Goal: Task Accomplishment & Management: Use online tool/utility

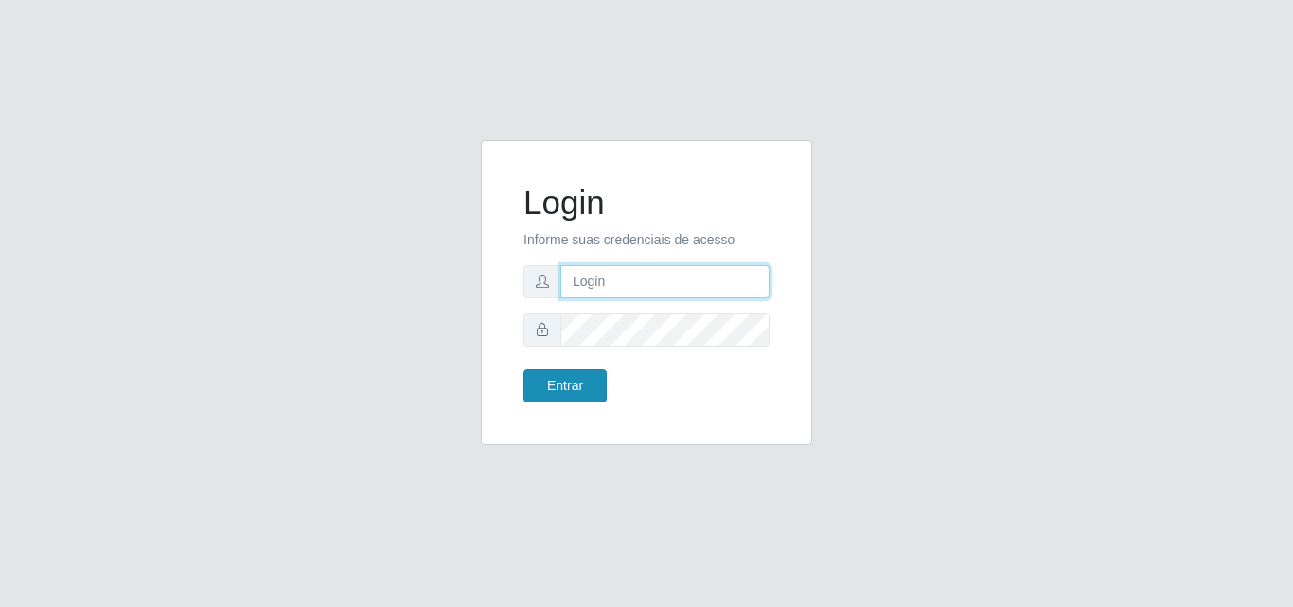
type input "analucia@cestao"
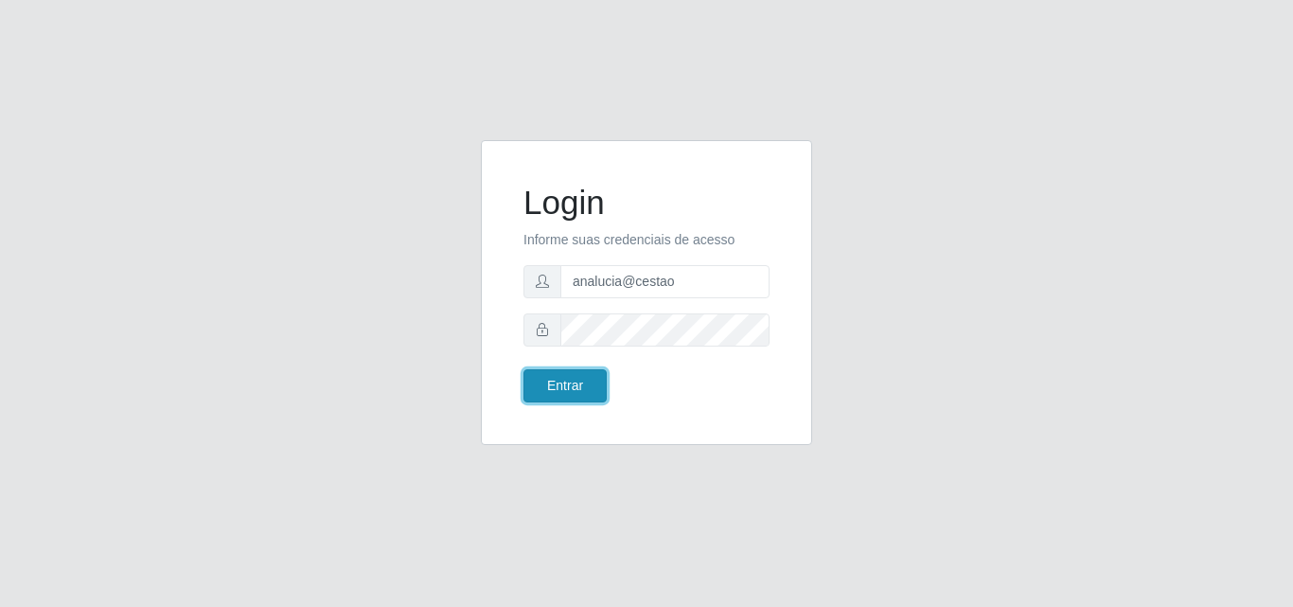
click at [539, 372] on button "Entrar" at bounding box center [564, 385] width 83 height 33
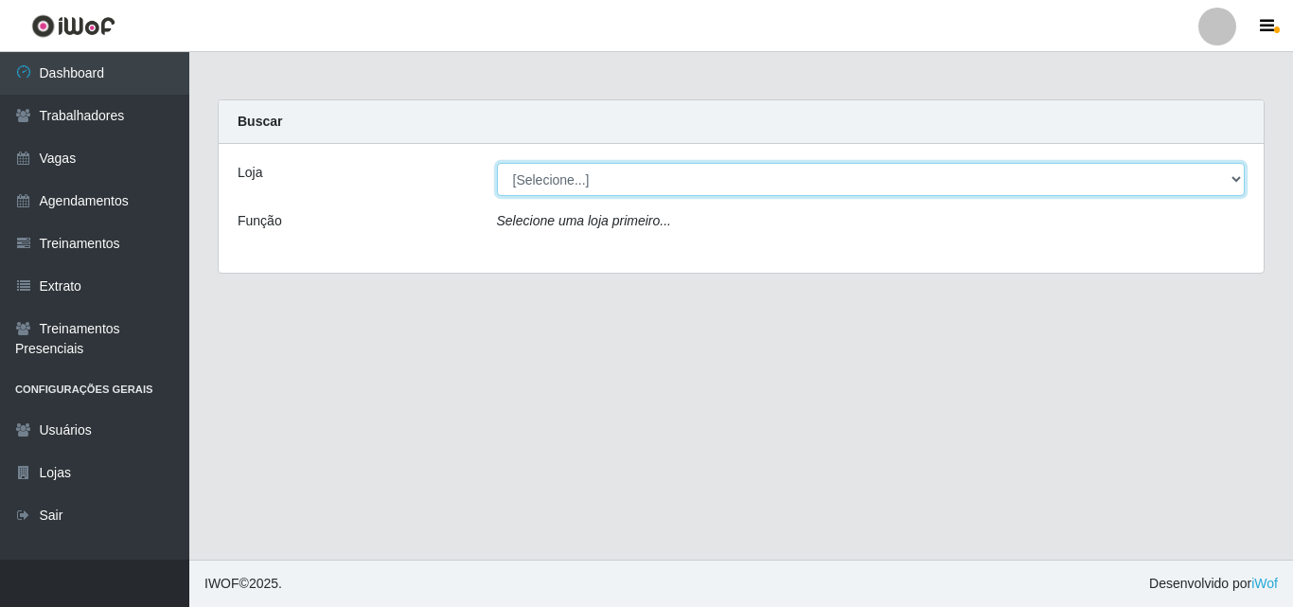
click at [564, 180] on select "[Selecione...] O Cestão - Geisel" at bounding box center [871, 179] width 749 height 33
select select "224"
click at [497, 163] on select "[Selecione...] O Cestão - Geisel" at bounding box center [871, 179] width 749 height 33
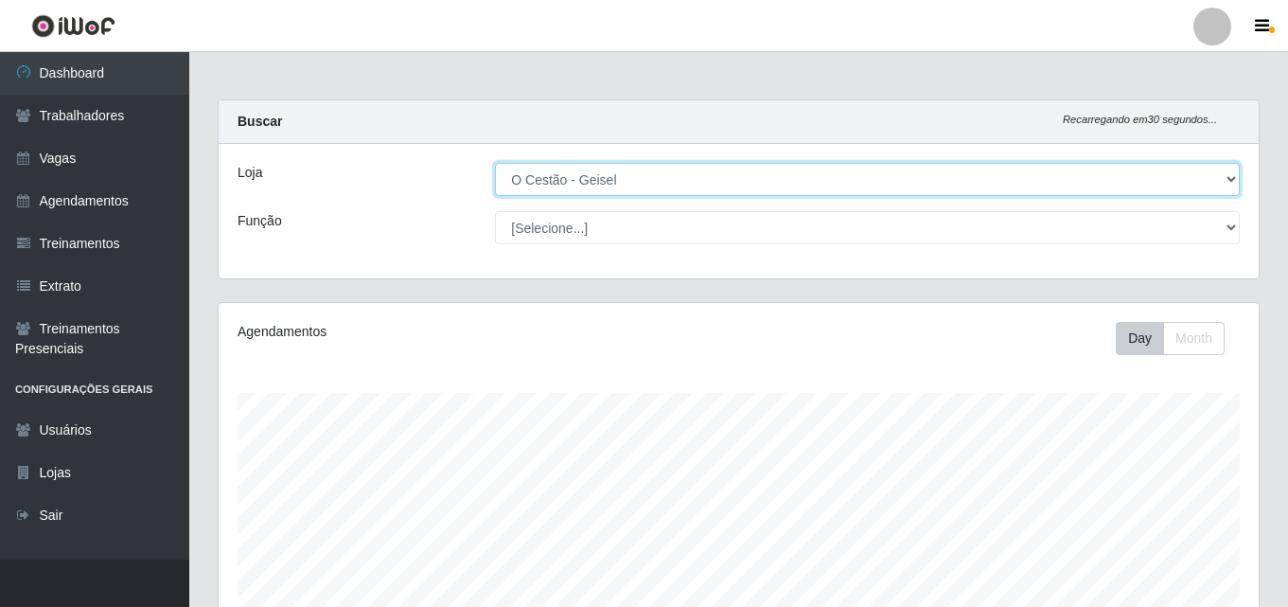
scroll to position [393, 1040]
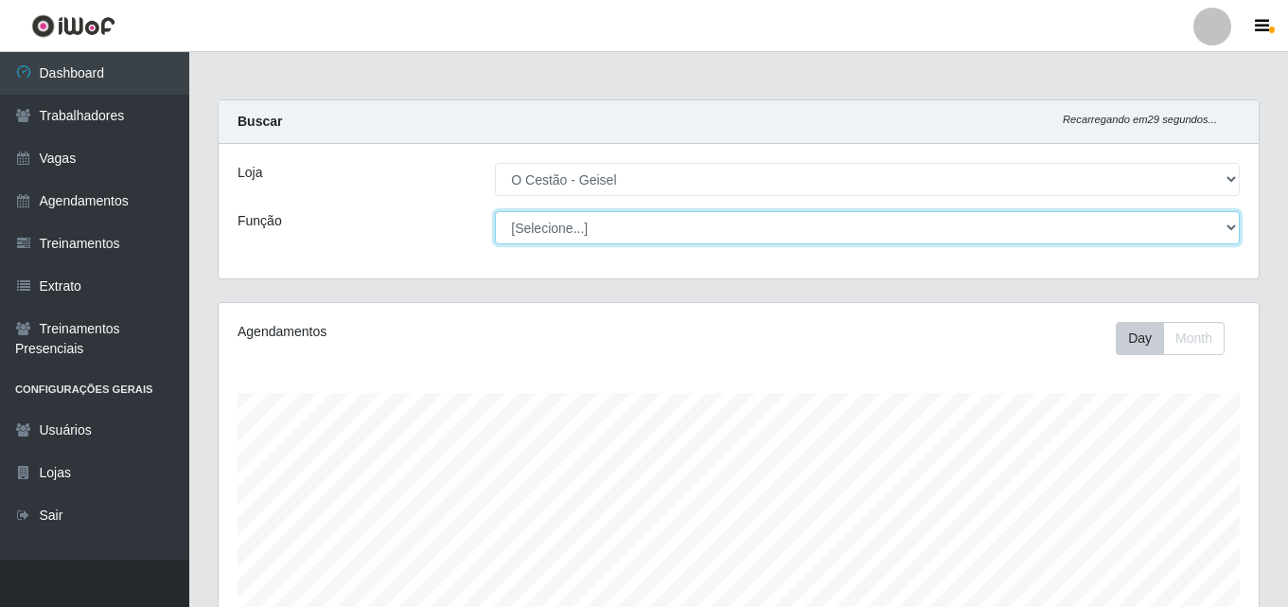
drag, startPoint x: 564, startPoint y: 194, endPoint x: 558, endPoint y: 231, distance: 37.3
click at [558, 231] on select "[Selecione...] ASG ASG + ASG ++ Auxiliar de Estoque Auxiliar de Estoque + Auxil…" at bounding box center [867, 227] width 745 height 33
select select "24"
click at [495, 211] on select "[Selecione...] ASG ASG + ASG ++ Auxiliar de Estoque Auxiliar de Estoque + Auxil…" at bounding box center [867, 227] width 745 height 33
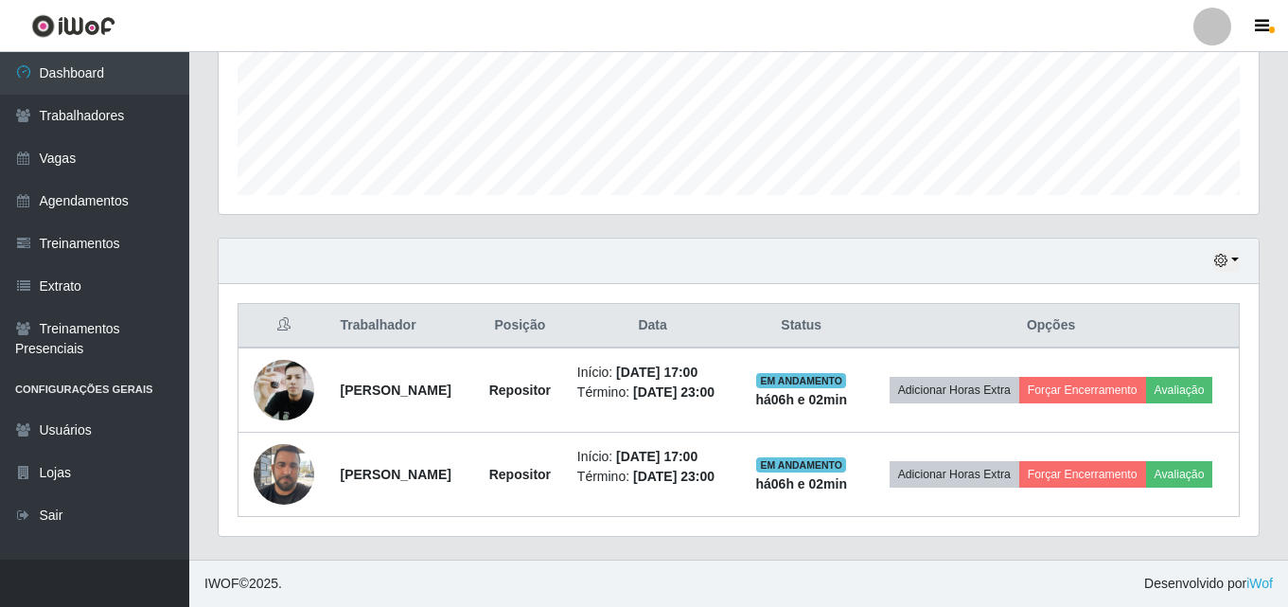
scroll to position [510, 0]
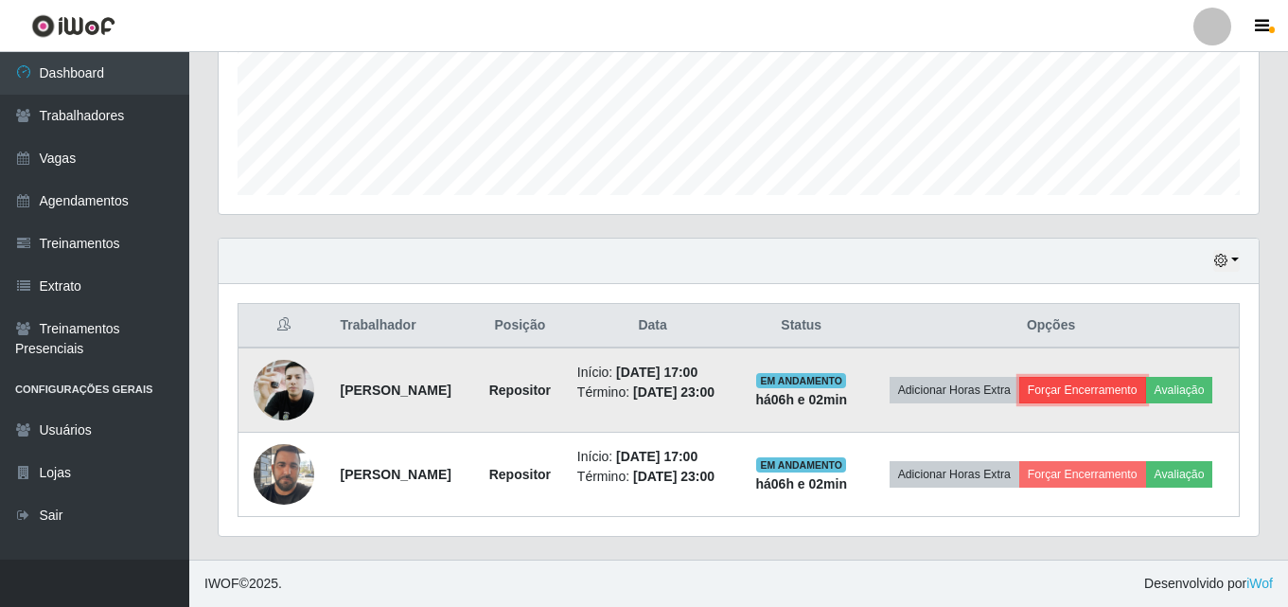
click at [1146, 377] on button "Forçar Encerramento" at bounding box center [1082, 390] width 127 height 26
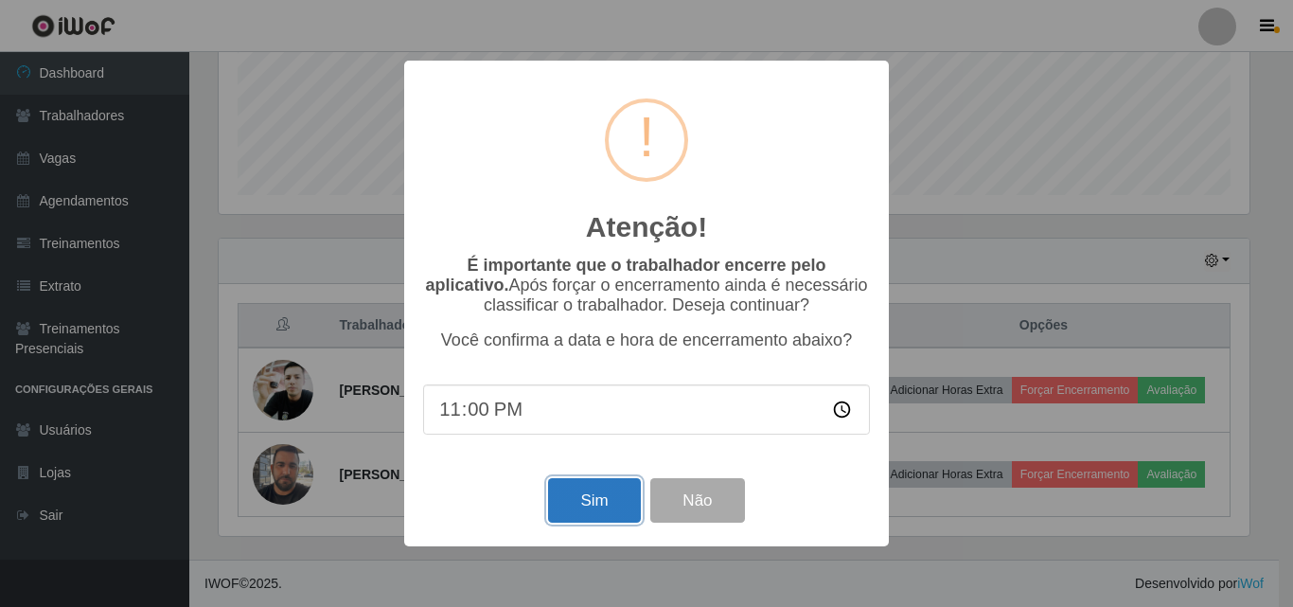
click at [601, 514] on button "Sim" at bounding box center [594, 500] width 92 height 44
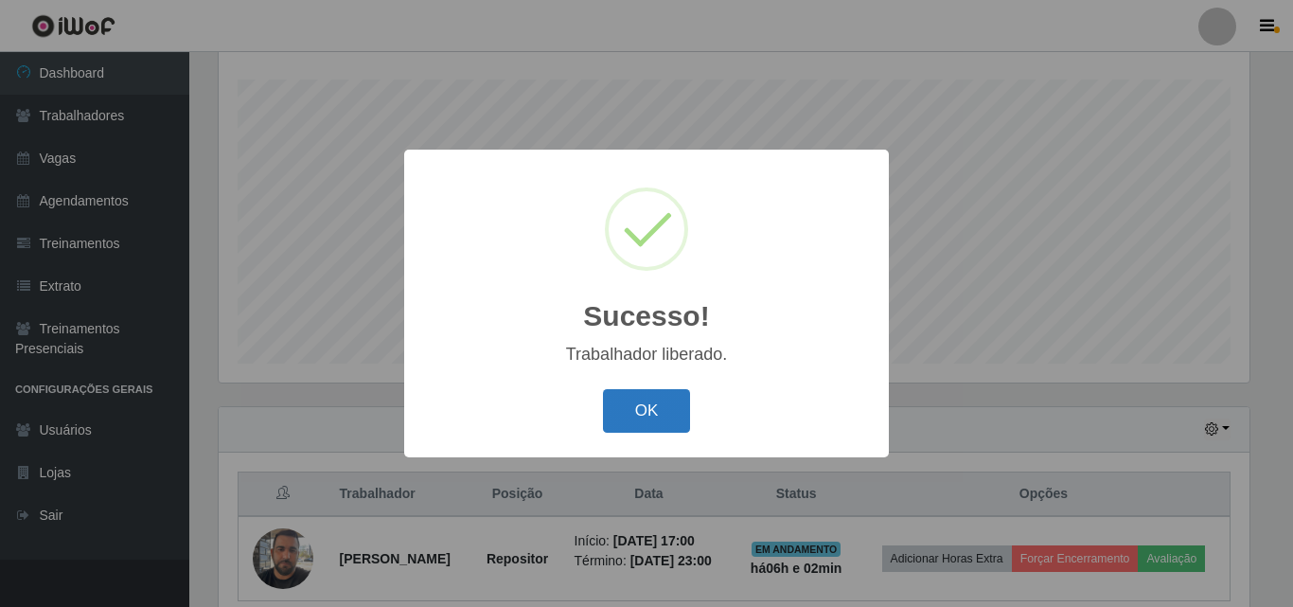
click at [638, 399] on button "OK" at bounding box center [647, 411] width 88 height 44
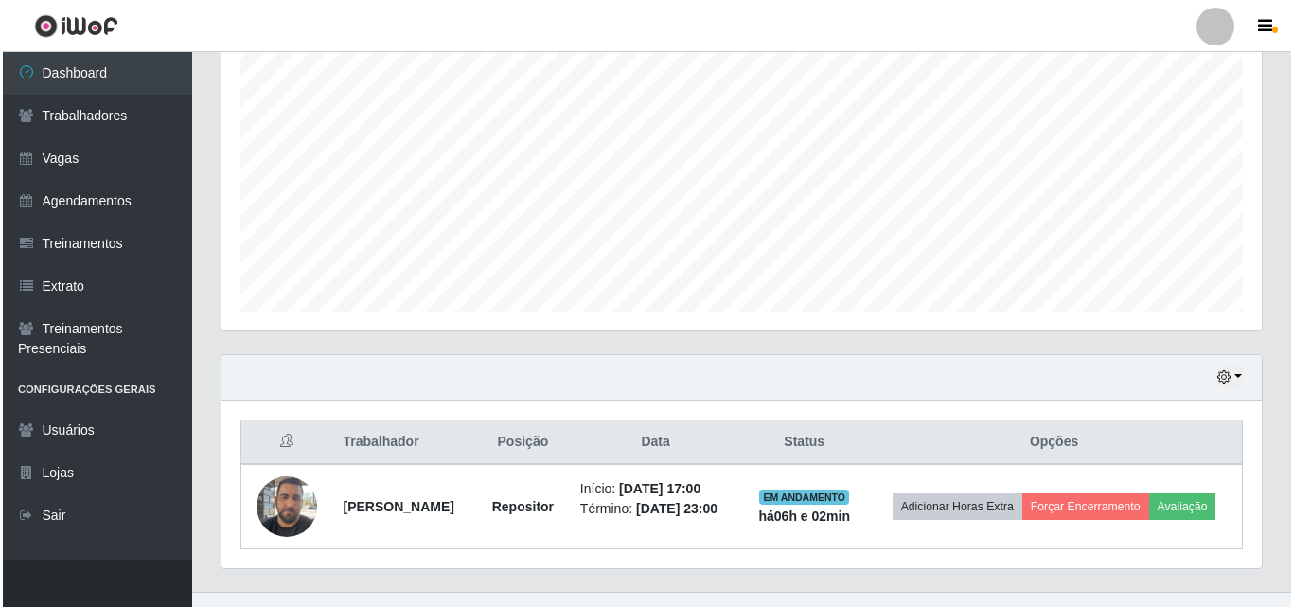
scroll to position [412, 0]
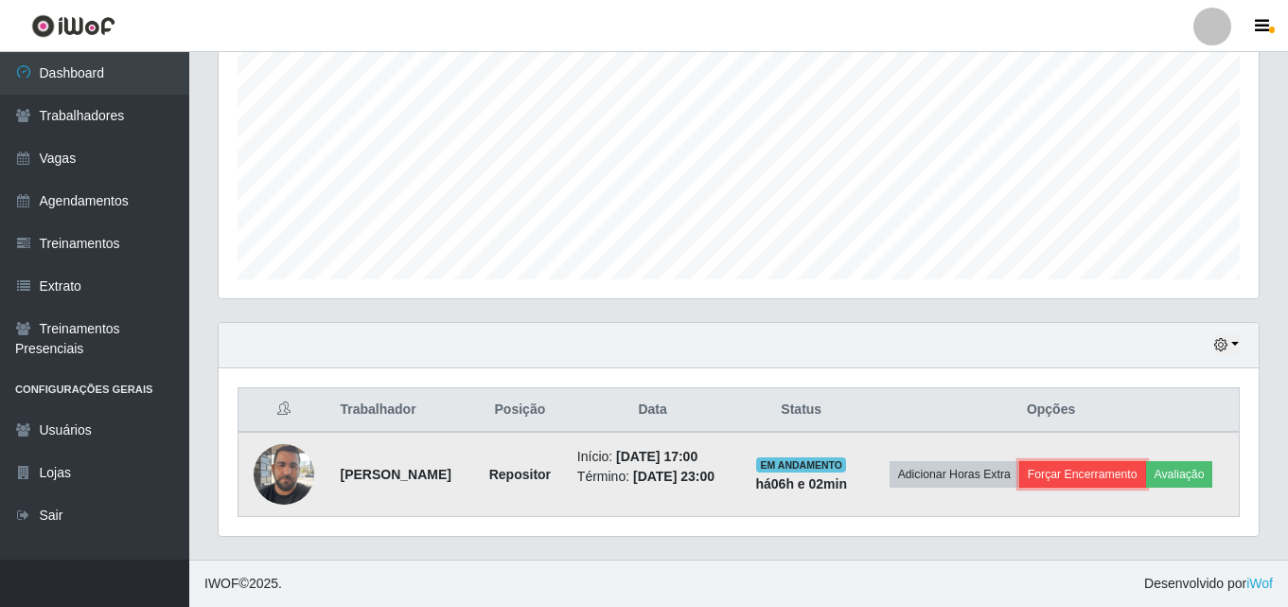
click at [1130, 461] on button "Forçar Encerramento" at bounding box center [1082, 474] width 127 height 26
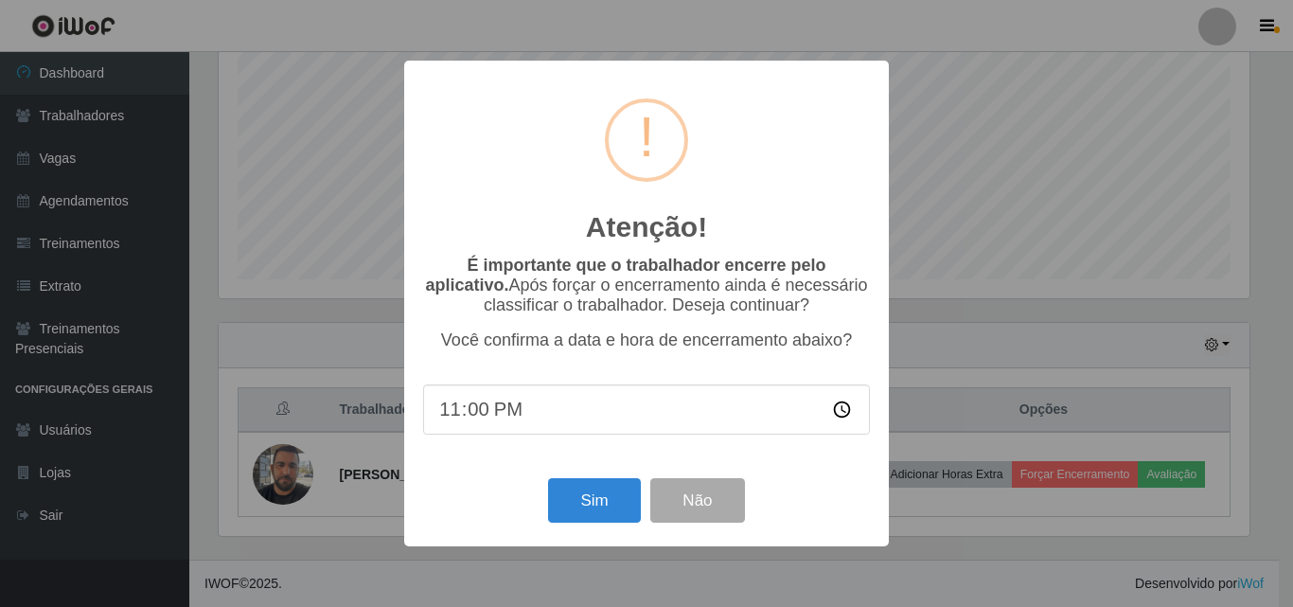
scroll to position [393, 1031]
click at [569, 506] on button "Sim" at bounding box center [594, 500] width 92 height 44
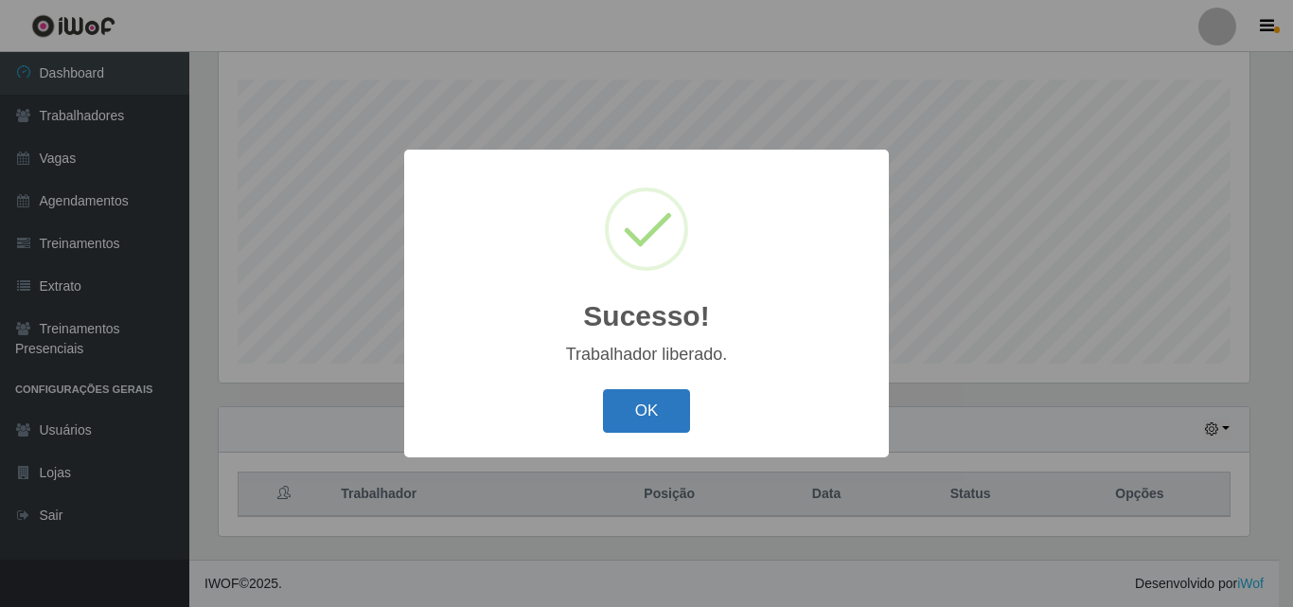
click at [665, 410] on button "OK" at bounding box center [647, 411] width 88 height 44
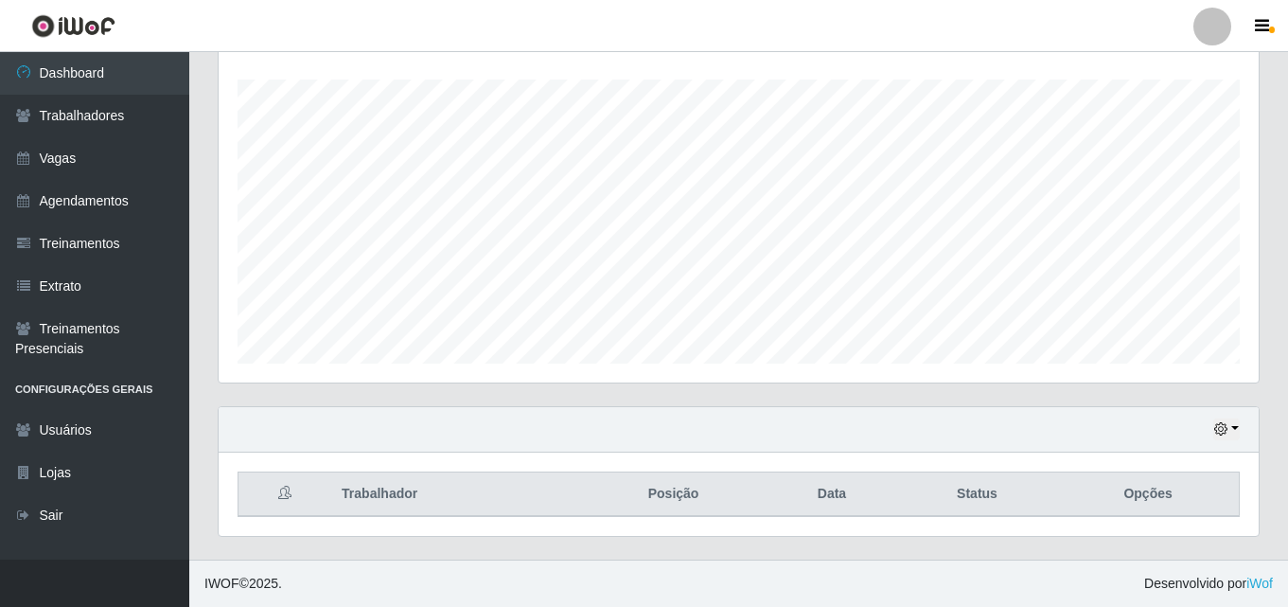
scroll to position [219, 0]
